Goal: Transaction & Acquisition: Purchase product/service

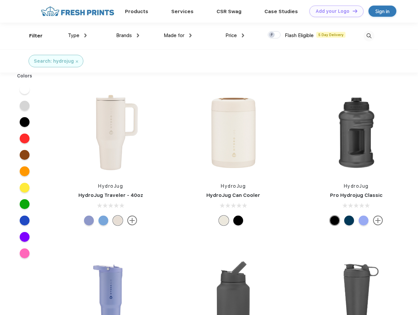
click at [334, 11] on link "Add your Logo Design Tool" at bounding box center [337, 11] width 54 height 11
click at [0, 0] on div "Design Tool" at bounding box center [0, 0] width 0 height 0
click at [352, 11] on link "Add your Logo Design Tool" at bounding box center [337, 11] width 54 height 11
click at [32, 36] on div "Filter" at bounding box center [35, 36] width 13 height 8
click at [77, 35] on span "Type" at bounding box center [73, 36] width 11 height 6
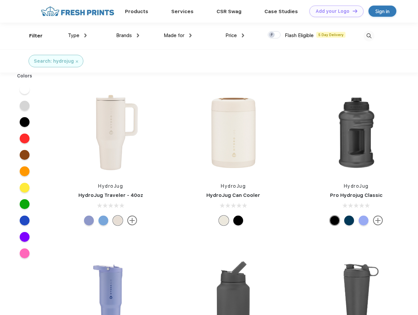
click at [128, 35] on span "Brands" at bounding box center [124, 36] width 16 height 6
click at [178, 35] on span "Made for" at bounding box center [174, 36] width 21 height 6
click at [235, 35] on span "Price" at bounding box center [231, 36] width 11 height 6
click at [274, 35] on div at bounding box center [274, 34] width 13 height 7
click at [272, 35] on input "checkbox" at bounding box center [270, 33] width 4 height 4
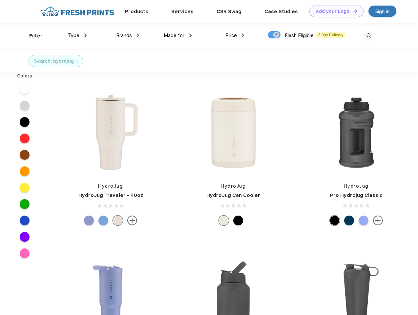
click at [369, 36] on img at bounding box center [369, 36] width 11 height 11
